Goal: Transaction & Acquisition: Purchase product/service

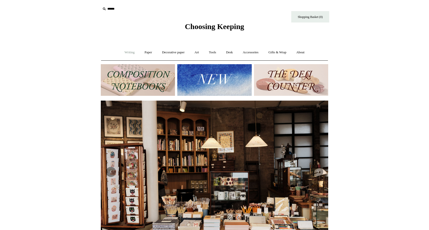
click at [127, 52] on link "Writing +" at bounding box center [129, 52] width 19 height 13
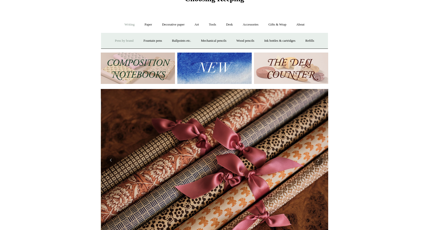
scroll to position [0, 455]
click at [128, 71] on img at bounding box center [138, 69] width 74 height 32
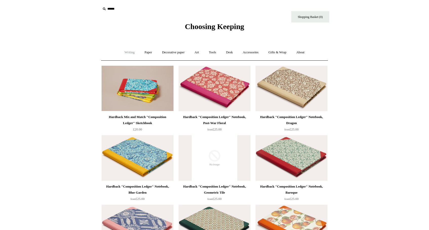
click at [127, 54] on link "Writing +" at bounding box center [129, 52] width 19 height 13
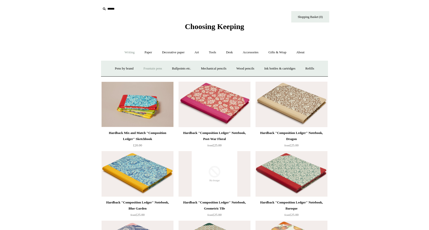
click at [153, 67] on link "Fountain pens +" at bounding box center [153, 68] width 28 height 13
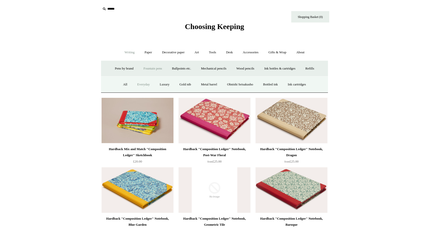
click at [136, 85] on link "Everyday" at bounding box center [144, 84] width 22 height 13
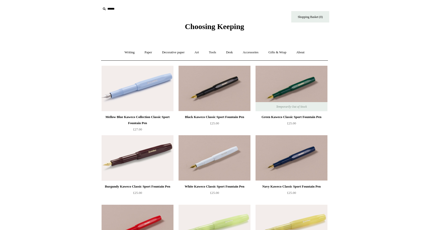
click at [160, 100] on img at bounding box center [138, 89] width 72 height 46
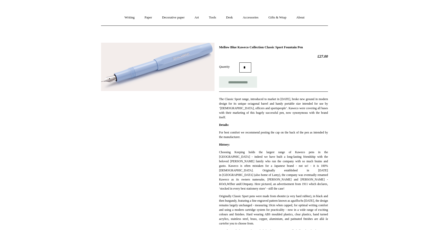
scroll to position [44, 0]
